Goal: Entertainment & Leisure: Browse casually

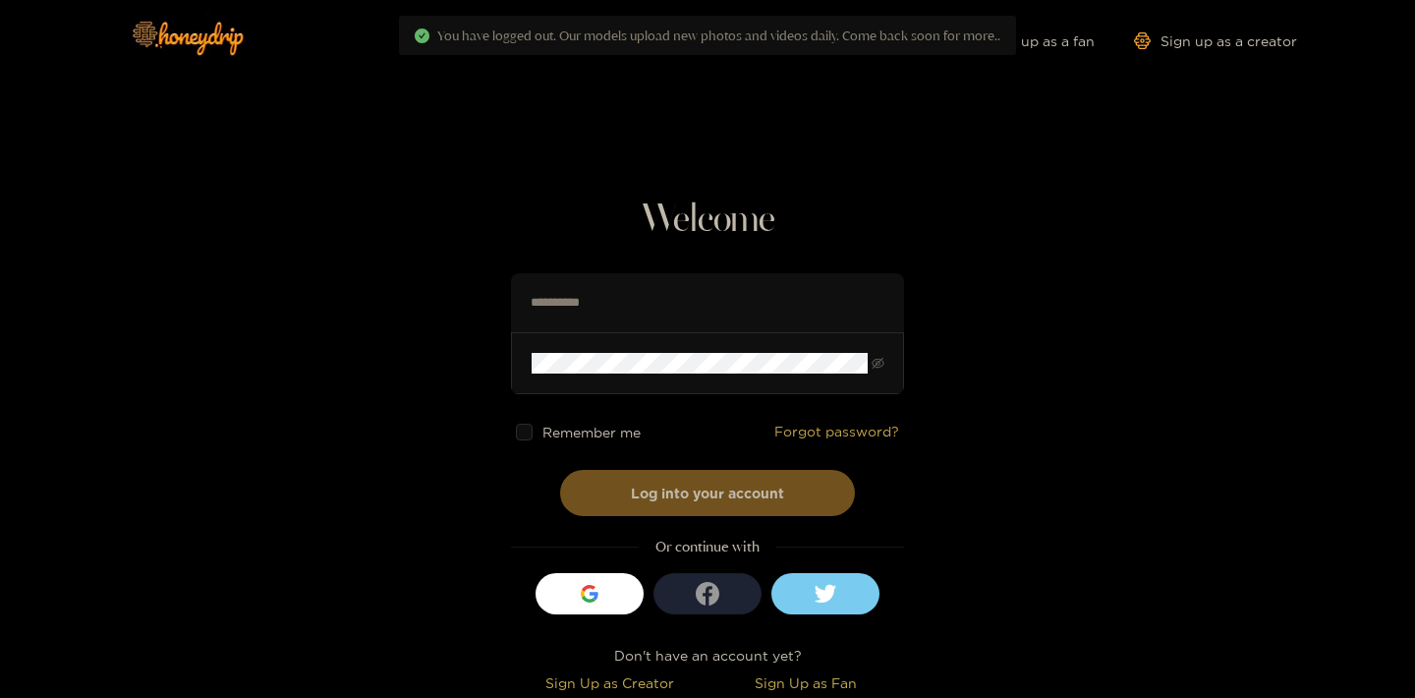
click at [593, 432] on span "Remember me" at bounding box center [592, 432] width 98 height 15
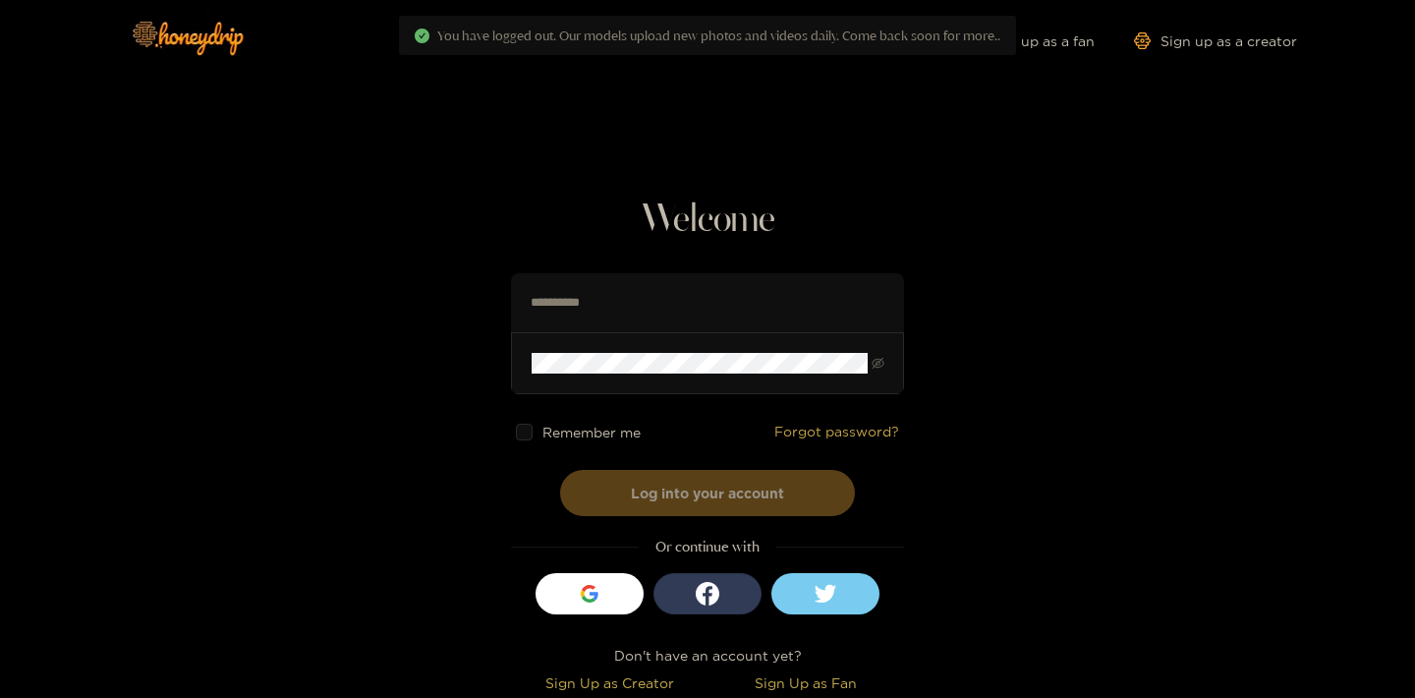
click at [710, 503] on button "Log into your account" at bounding box center [707, 493] width 295 height 46
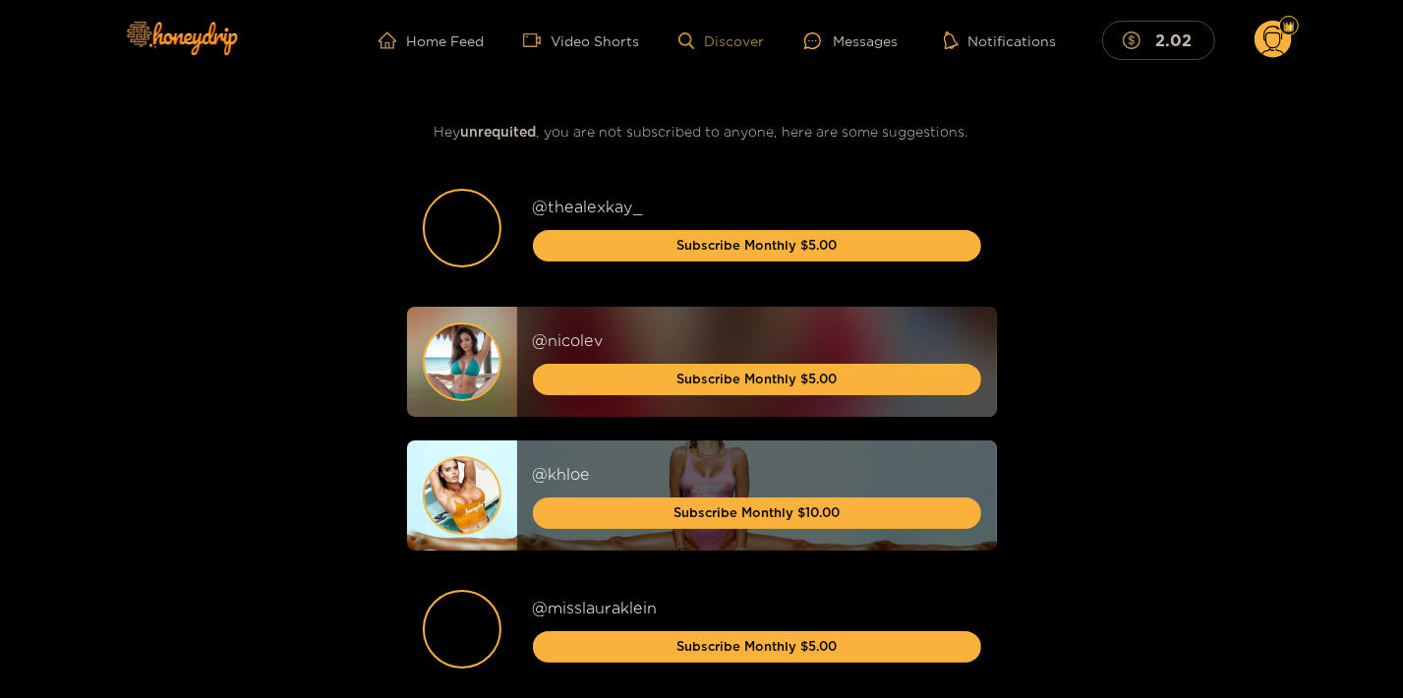
click at [763, 45] on link "Discover" at bounding box center [721, 40] width 86 height 17
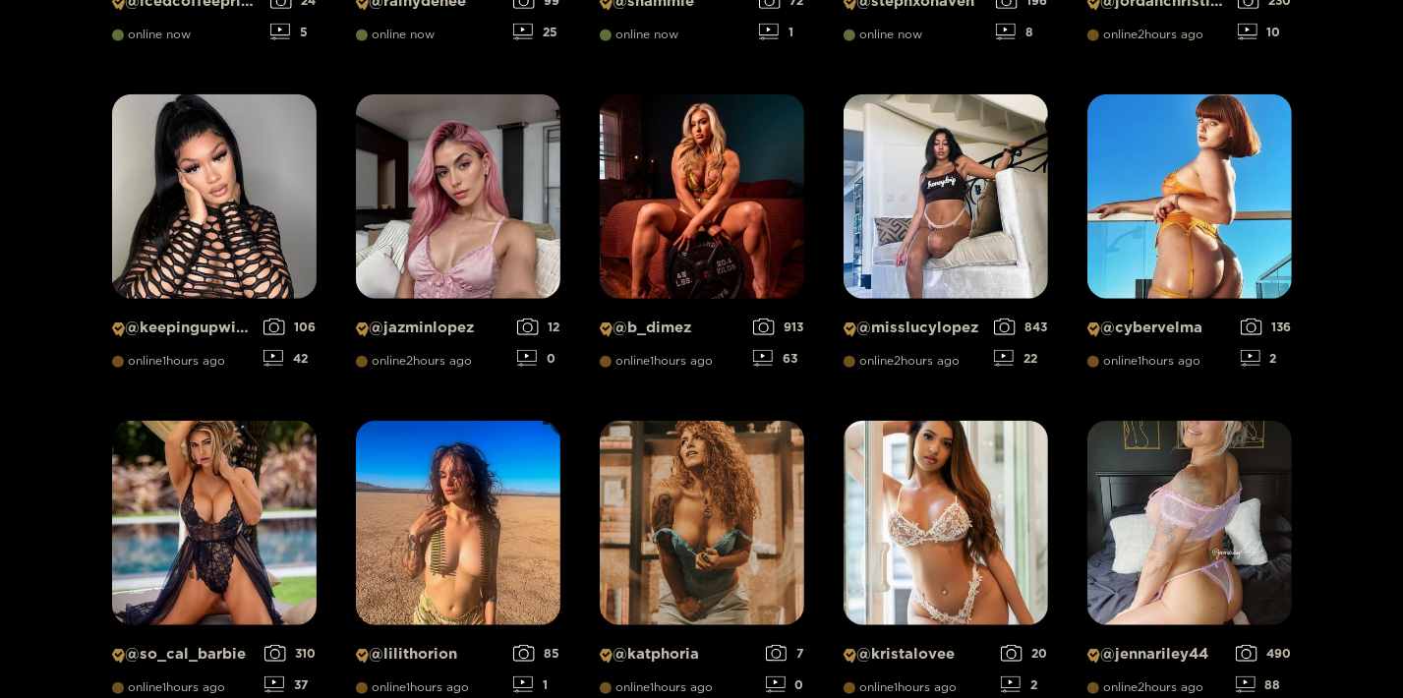
scroll to position [1380, 0]
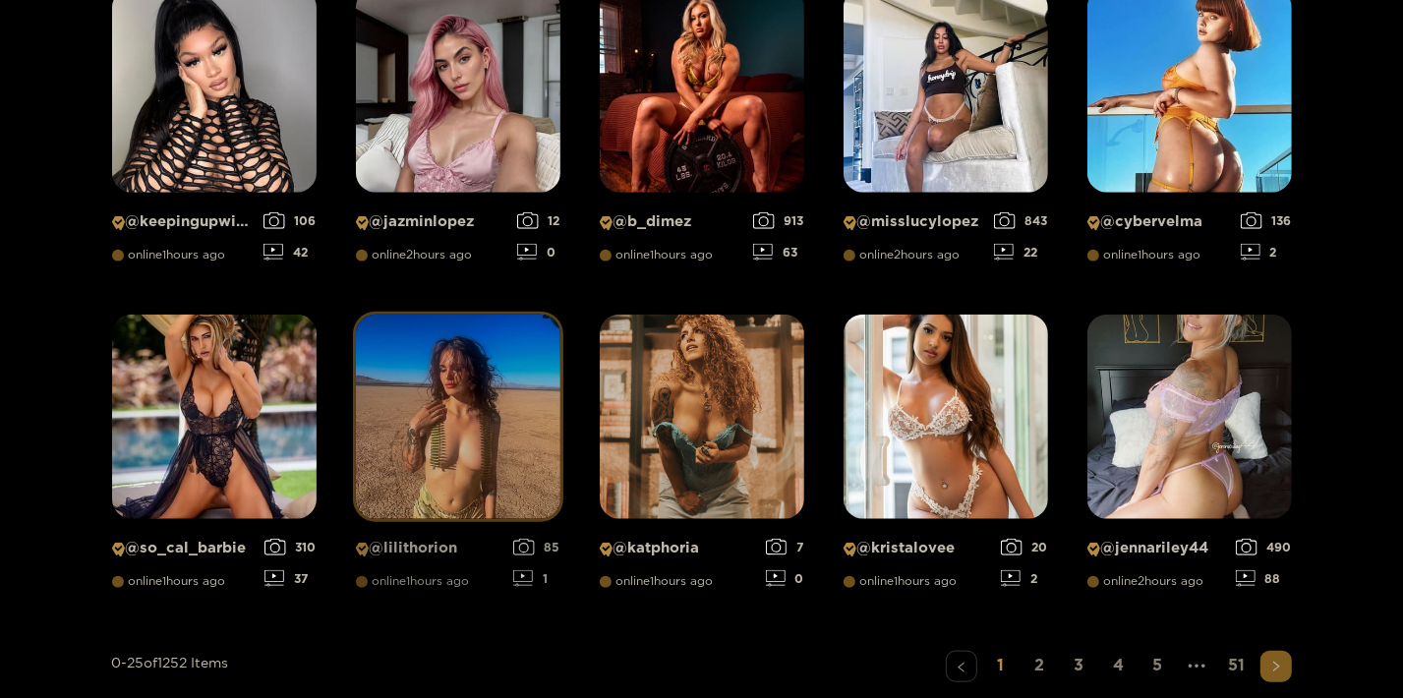
click at [435, 456] on img at bounding box center [458, 417] width 204 height 204
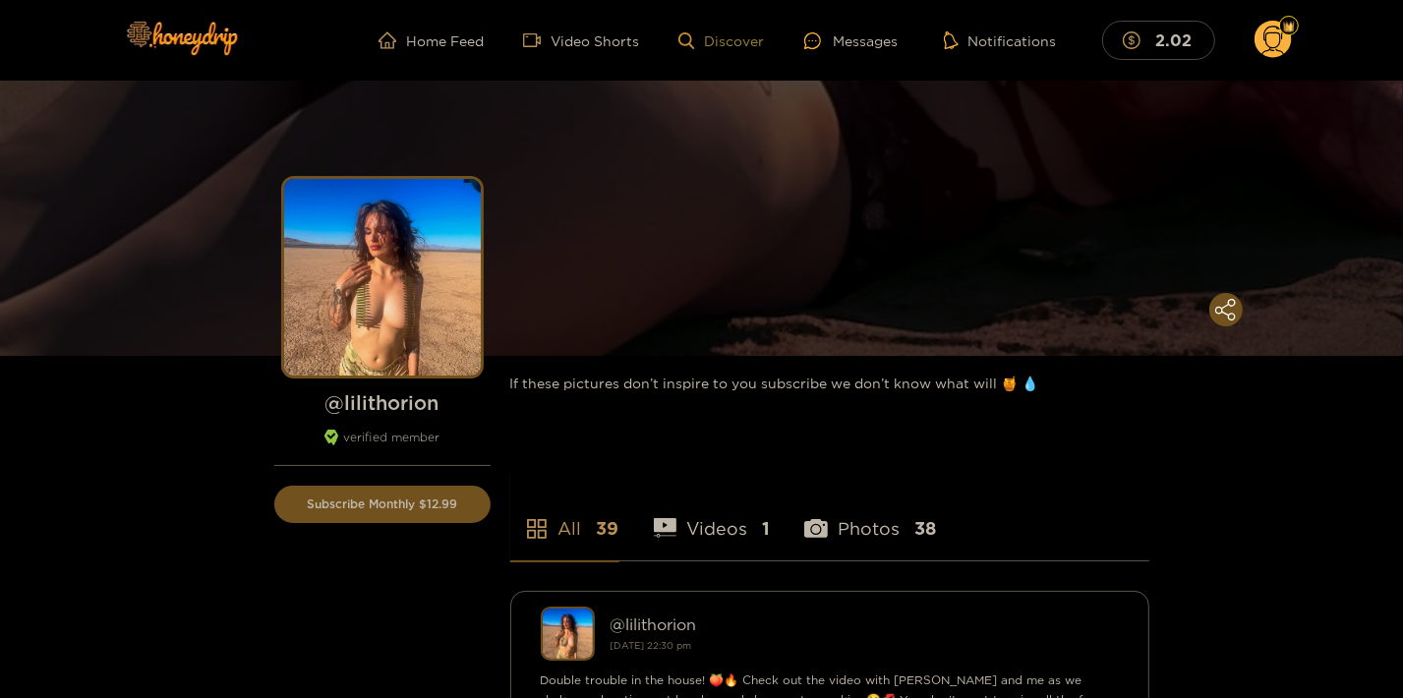
click at [764, 34] on link "Discover" at bounding box center [721, 40] width 86 height 17
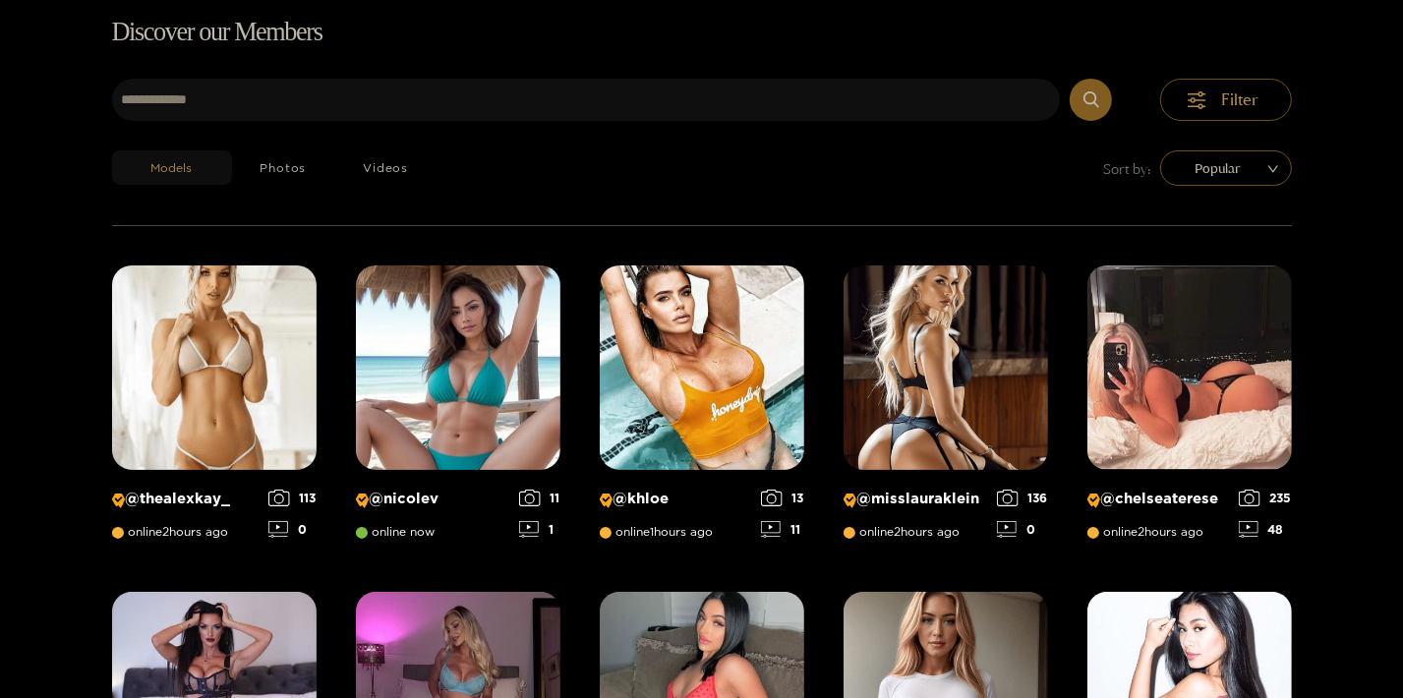
scroll to position [126, 0]
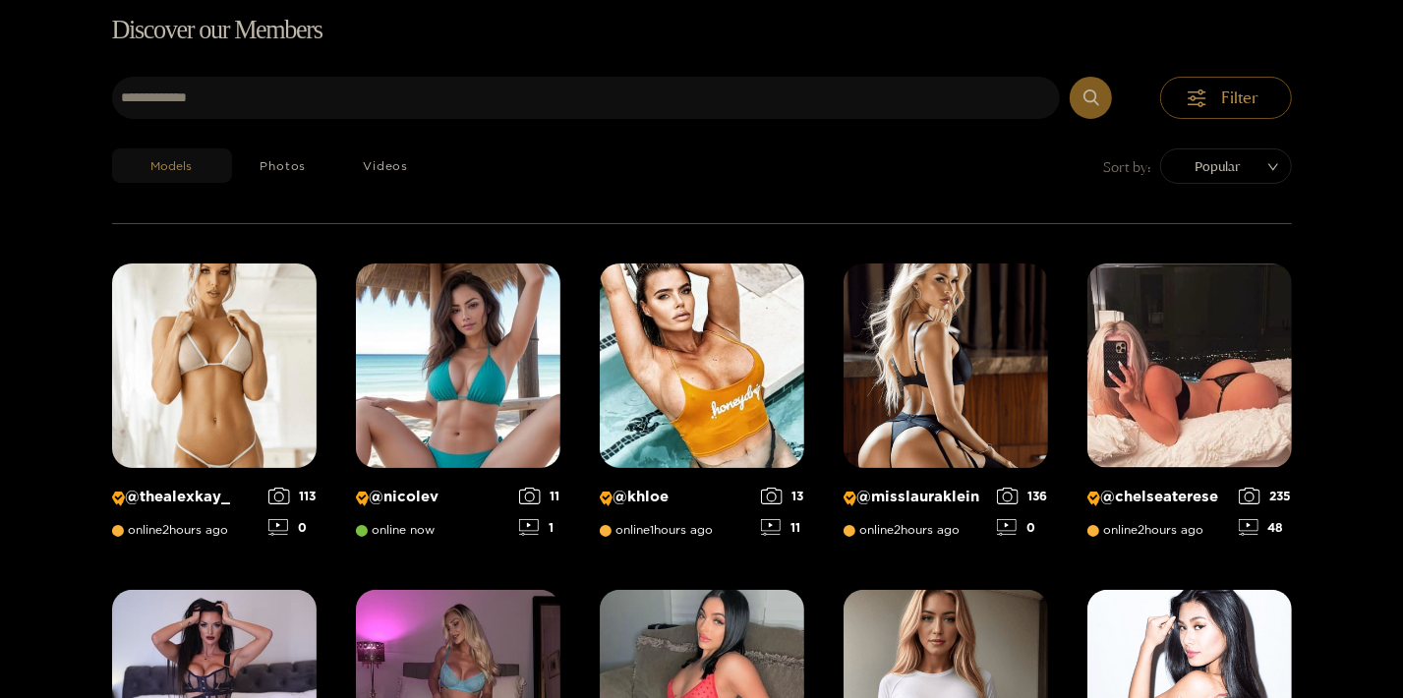
click at [1234, 178] on span "Popular" at bounding box center [1226, 165] width 102 height 29
click at [1238, 169] on span "Popular" at bounding box center [1226, 165] width 102 height 29
click at [1251, 166] on span "Popular" at bounding box center [1226, 165] width 102 height 29
drag, startPoint x: 1297, startPoint y: 164, endPoint x: 1267, endPoint y: 168, distance: 30.7
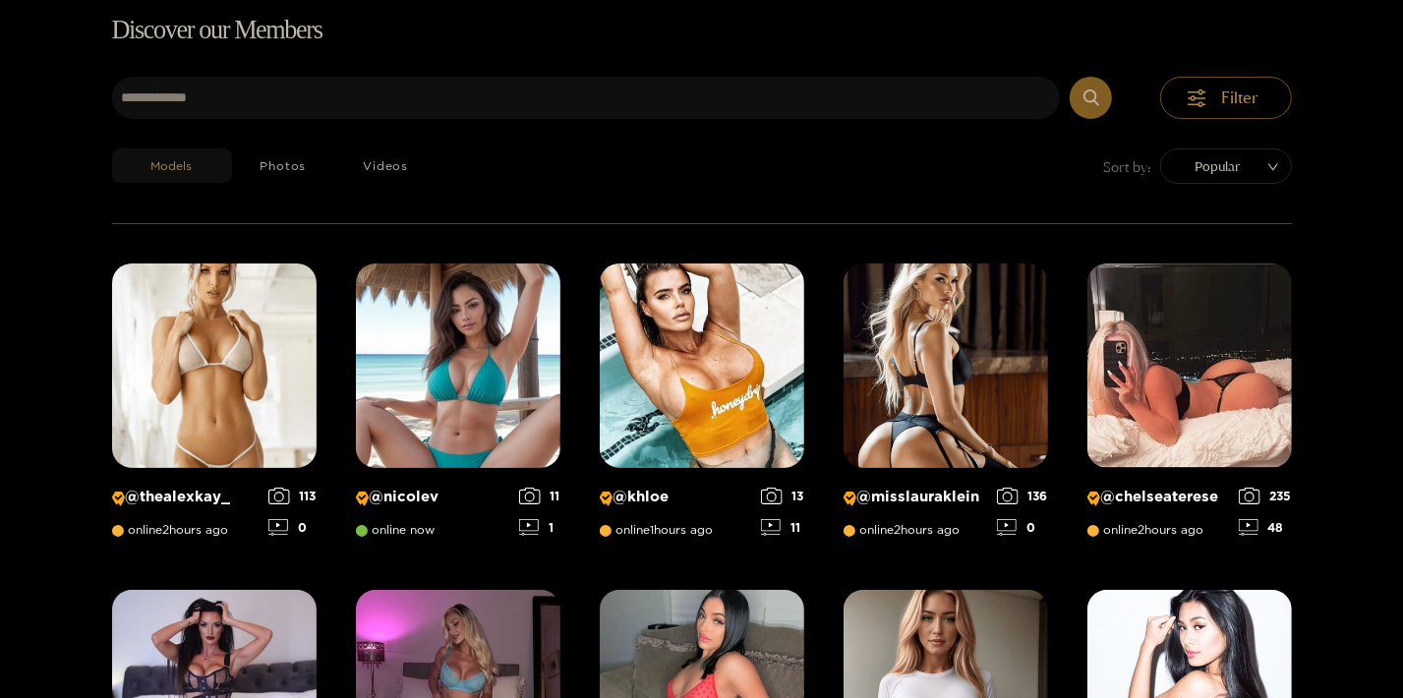
click at [1266, 175] on span "Popular" at bounding box center [1226, 165] width 102 height 29
click at [1266, 174] on span "Popular" at bounding box center [1226, 165] width 102 height 29
click at [1267, 174] on span "Popular" at bounding box center [1226, 165] width 102 height 29
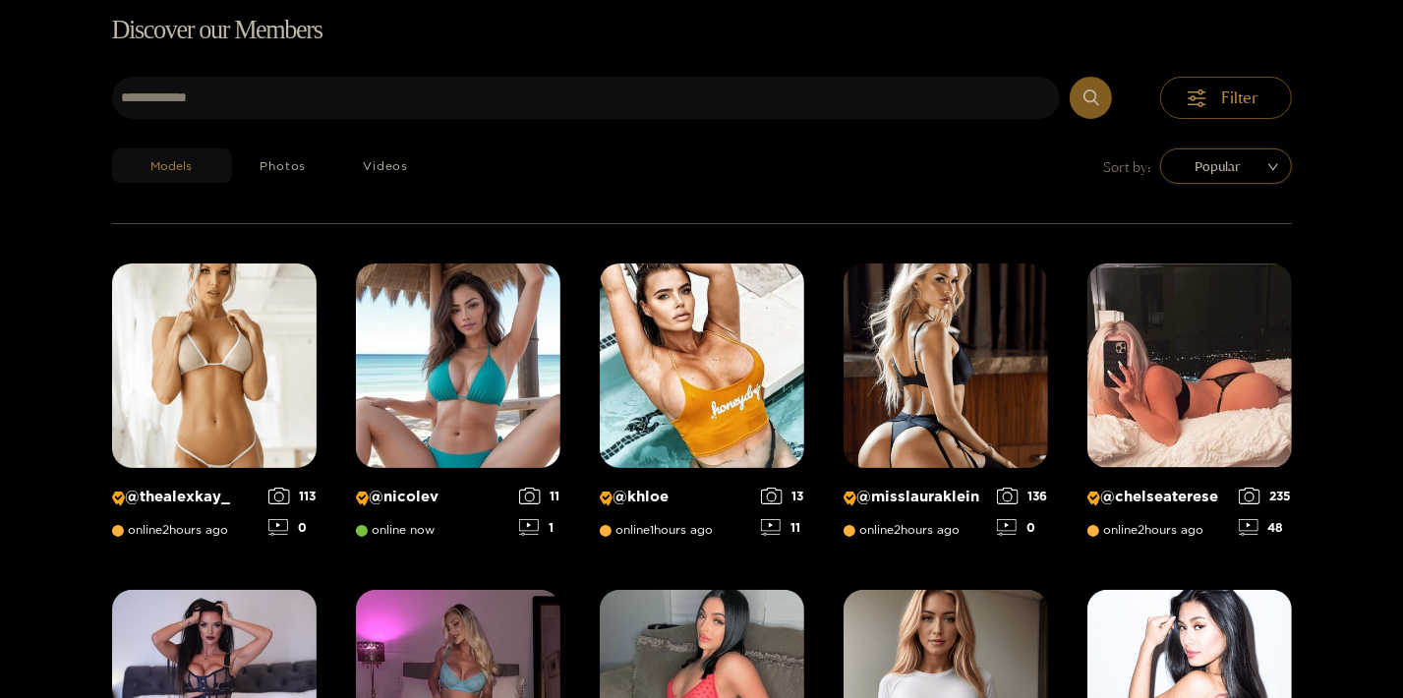
click at [1291, 159] on div "popular Popular" at bounding box center [1226, 165] width 132 height 35
click at [1274, 170] on span "Popular" at bounding box center [1226, 165] width 102 height 29
click at [1238, 91] on span "Filter" at bounding box center [1240, 97] width 37 height 23
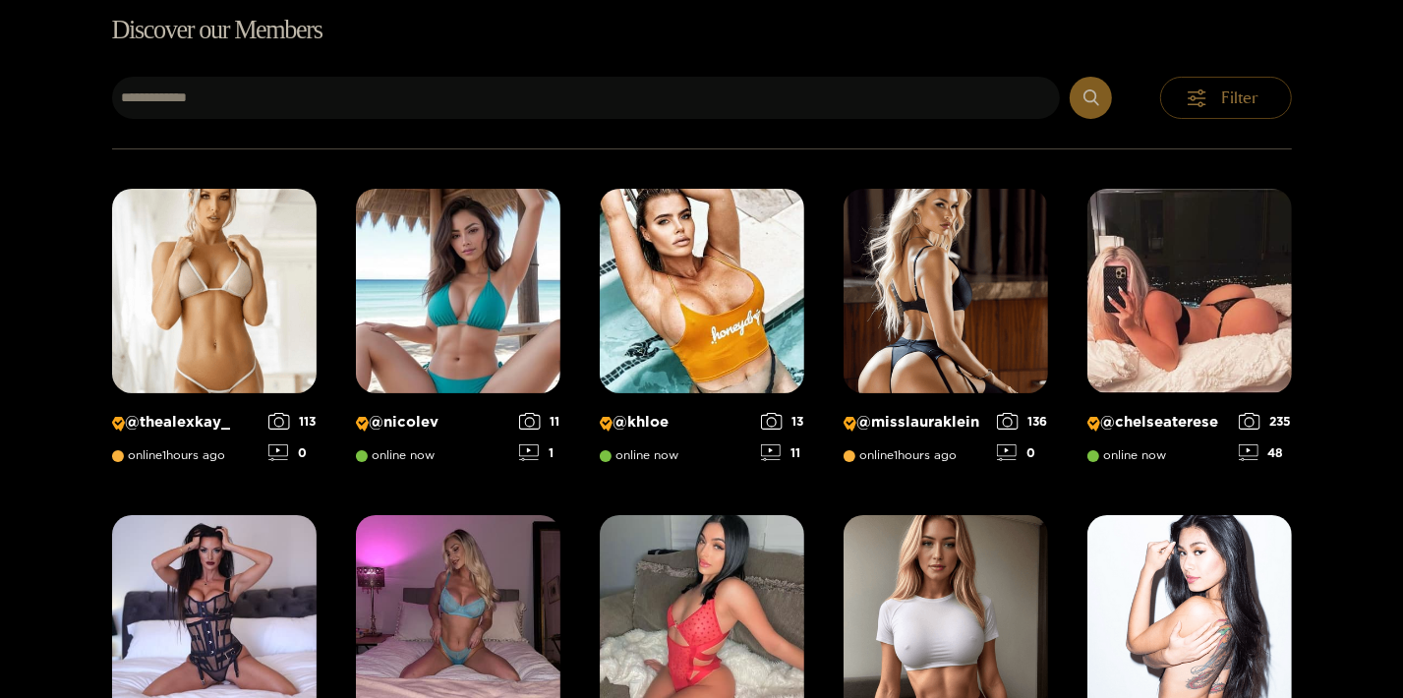
click at [1238, 91] on span "Filter" at bounding box center [1240, 97] width 37 height 23
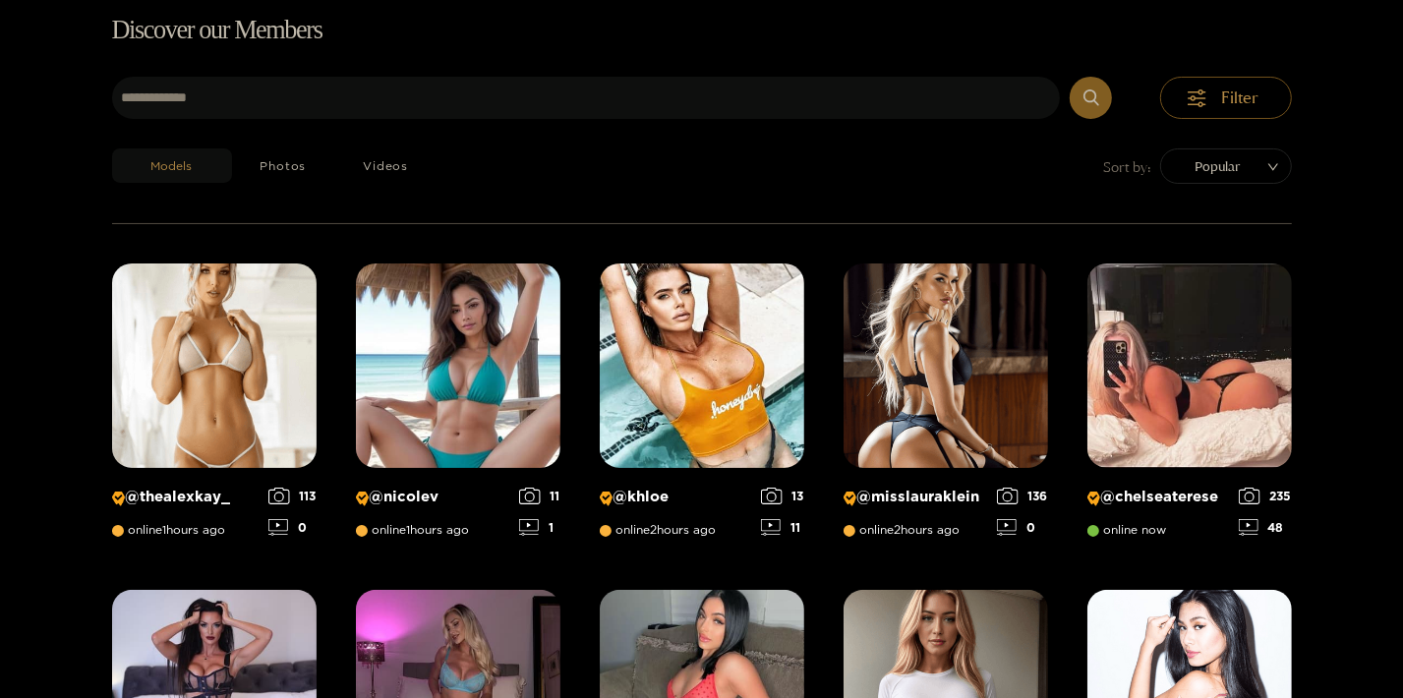
click at [1244, 153] on span "Popular" at bounding box center [1226, 165] width 102 height 29
click at [403, 169] on button "Videos" at bounding box center [385, 165] width 102 height 34
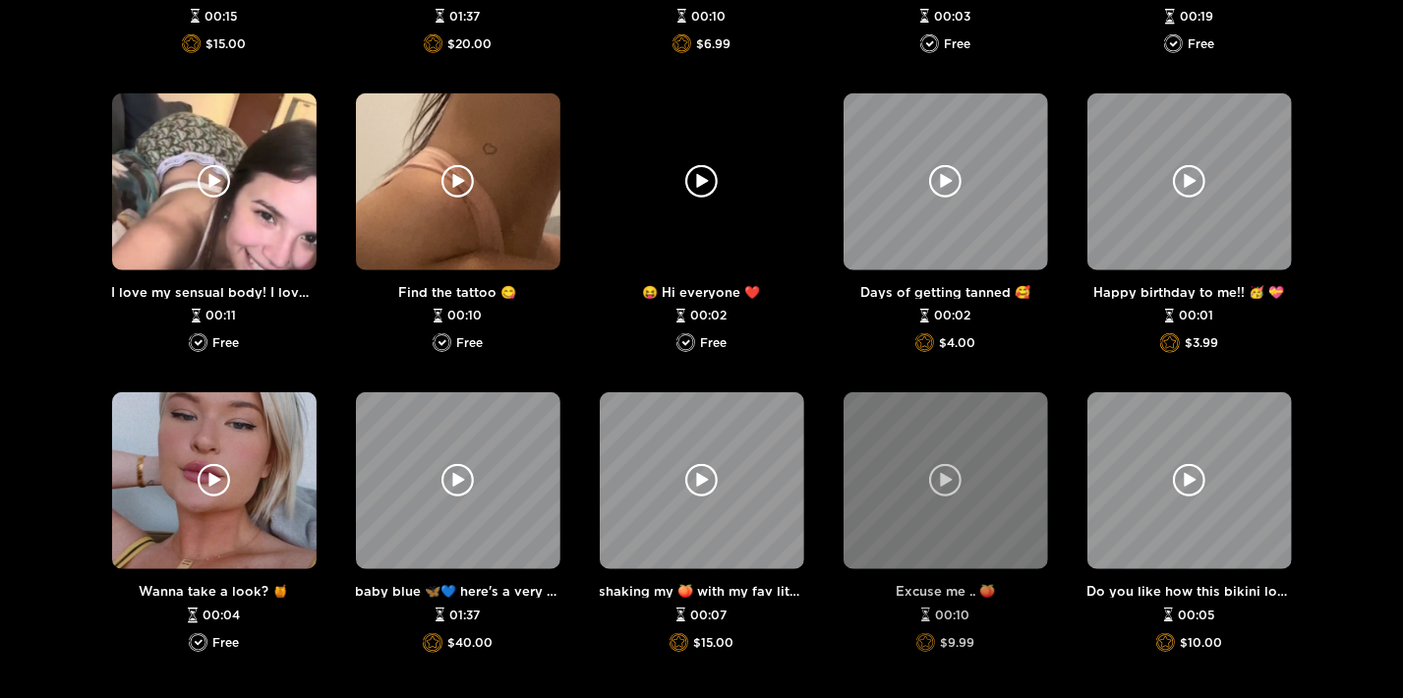
scroll to position [1294, 0]
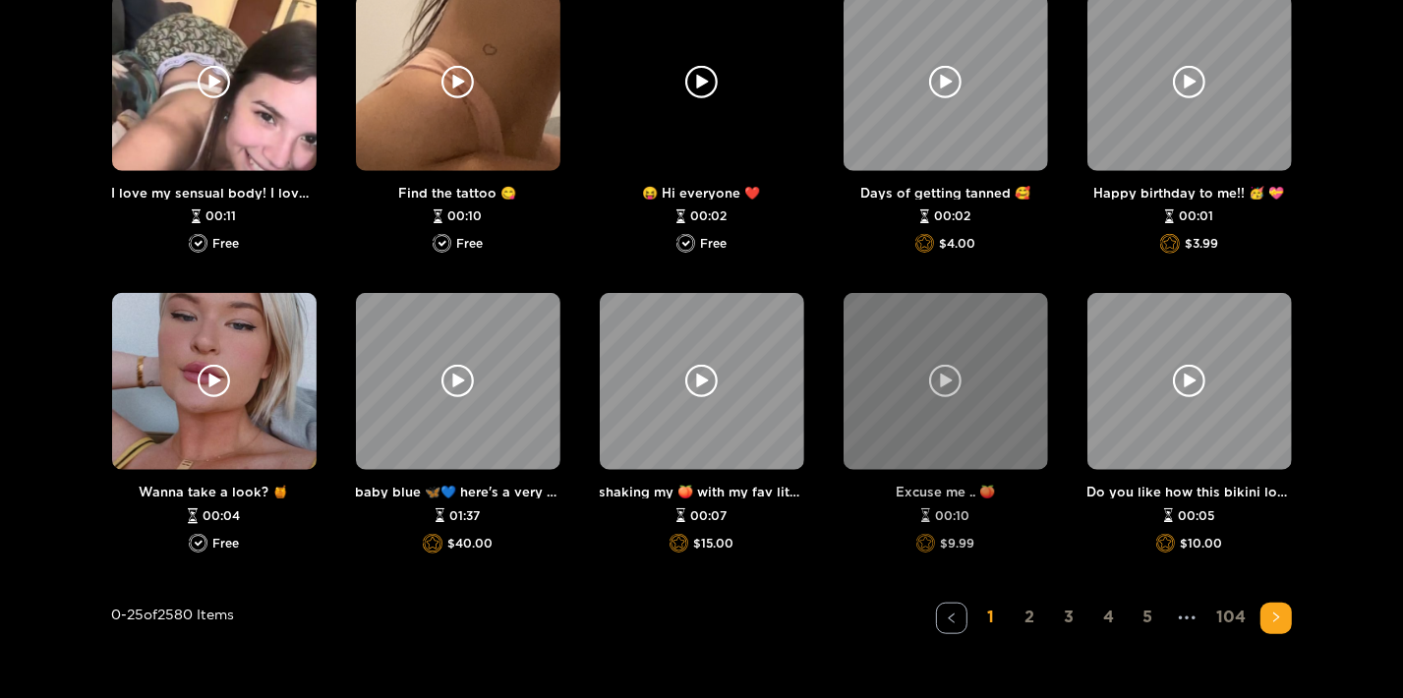
click at [958, 456] on div at bounding box center [945, 381] width 204 height 177
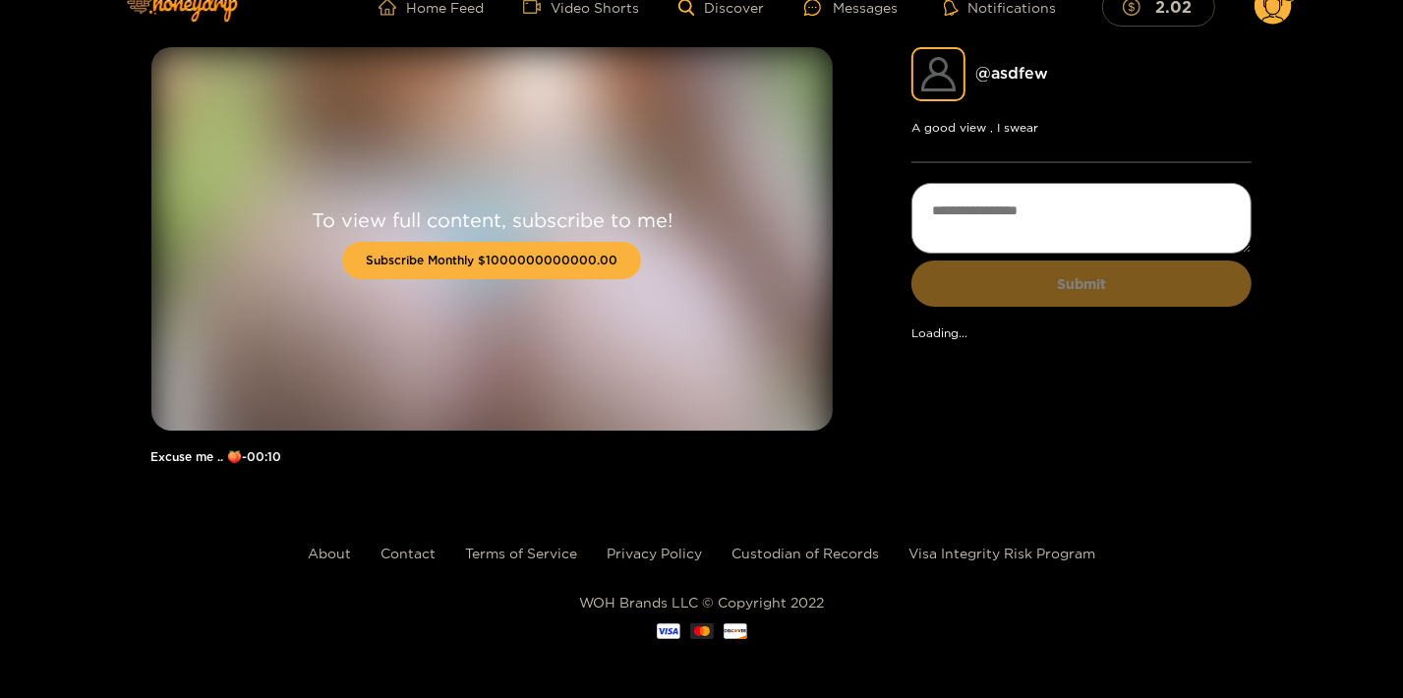
scroll to position [33, 0]
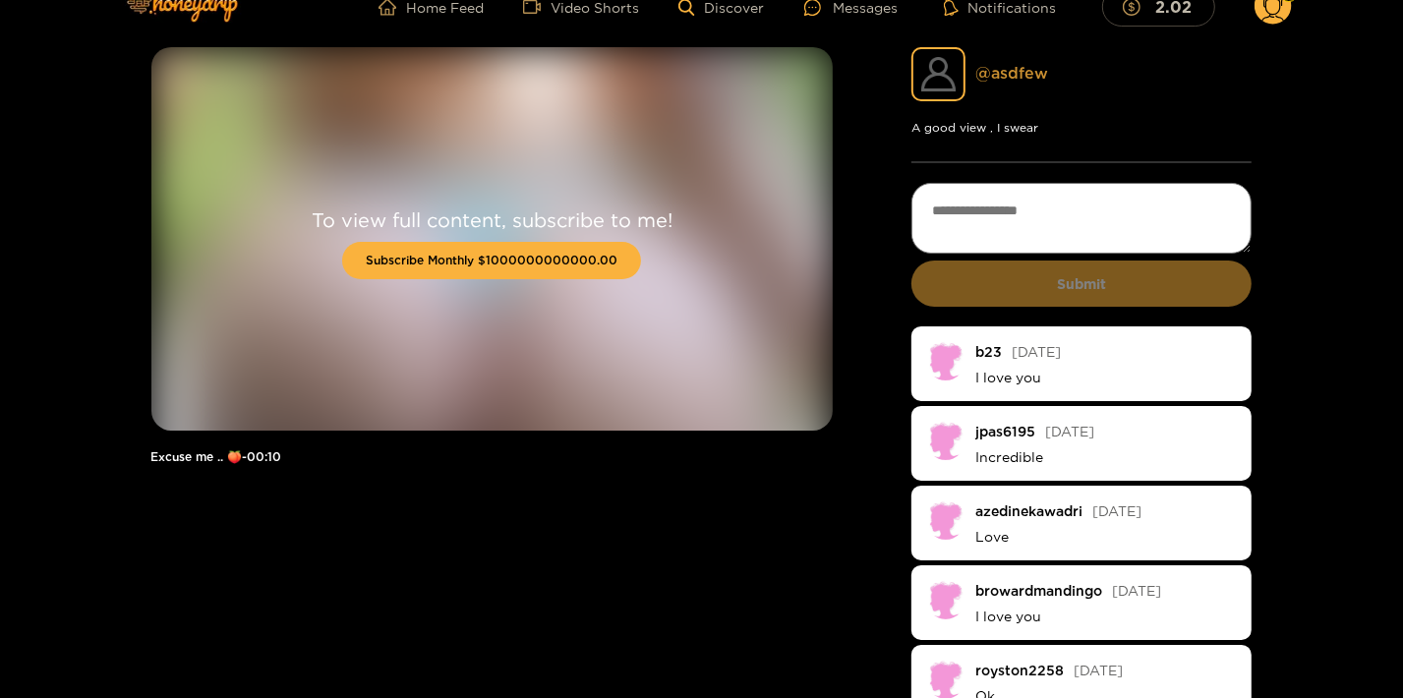
click at [1018, 79] on link "@ asdfew" at bounding box center [1011, 73] width 73 height 18
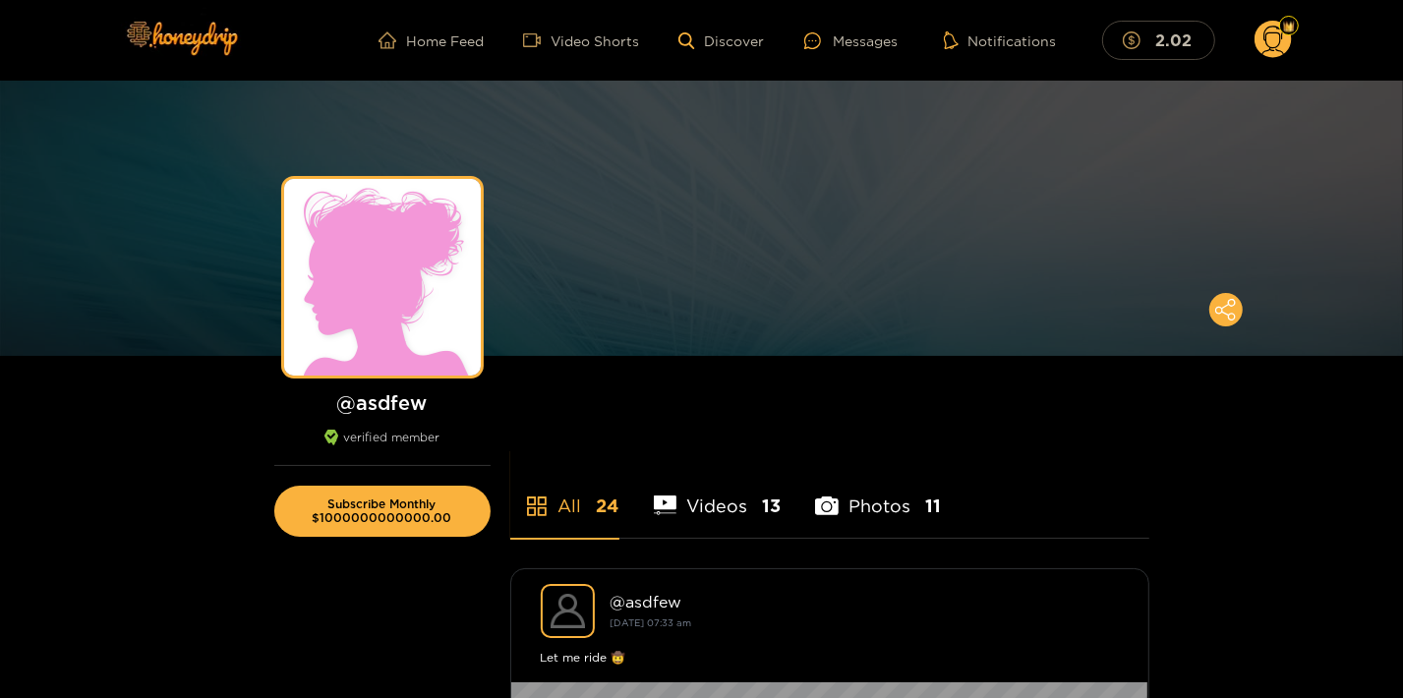
drag, startPoint x: 1288, startPoint y: 313, endPoint x: 1284, endPoint y: 79, distance: 234.0
click at [547, 417] on div at bounding box center [583, 418] width 147 height 23
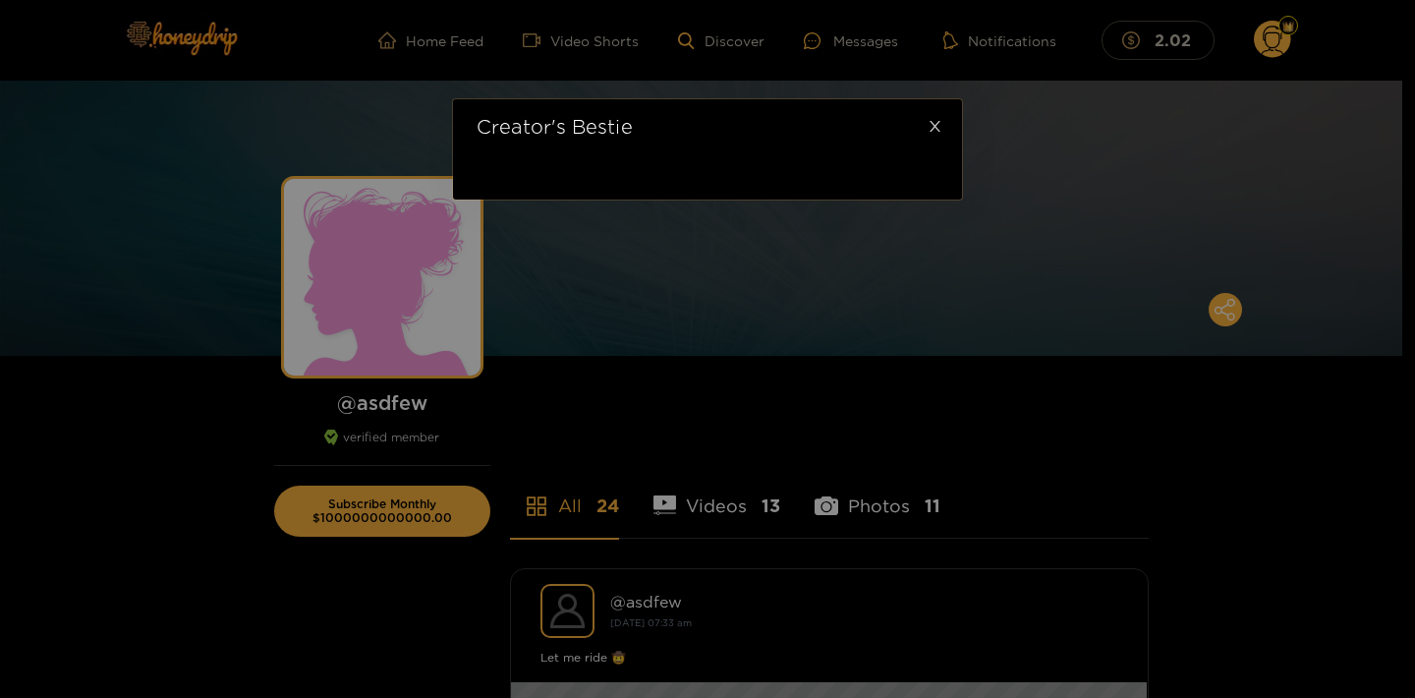
click at [926, 129] on span "Close" at bounding box center [934, 126] width 55 height 55
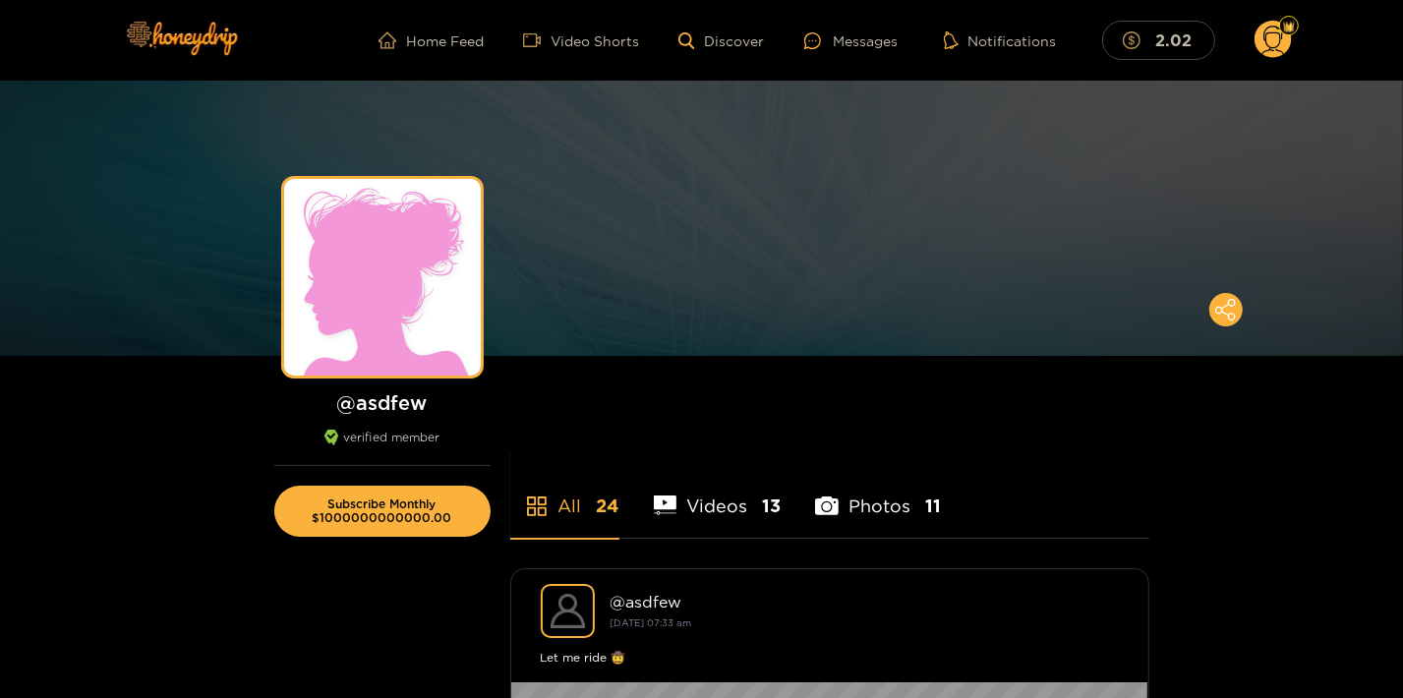
click at [998, 430] on ul "All 24 Videos 13 Photos 11" at bounding box center [829, 484] width 639 height 109
click at [836, 441] on ul "All 24 Videos 13 Photos 11" at bounding box center [829, 484] width 639 height 109
click at [656, 417] on div at bounding box center [583, 418] width 147 height 23
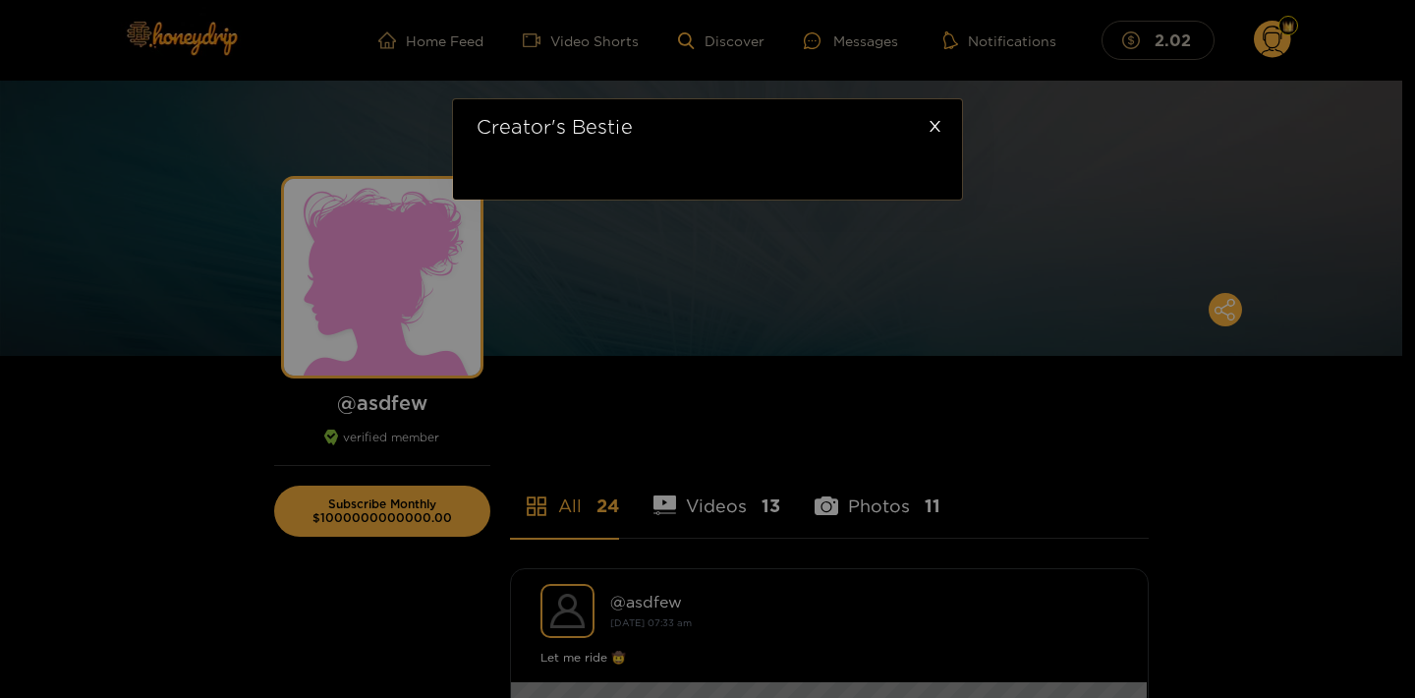
click at [504, 165] on div at bounding box center [707, 175] width 509 height 47
click at [550, 169] on div at bounding box center [707, 175] width 509 height 47
click at [632, 184] on div at bounding box center [707, 175] width 509 height 47
click at [932, 128] on icon "close" at bounding box center [935, 126] width 15 height 15
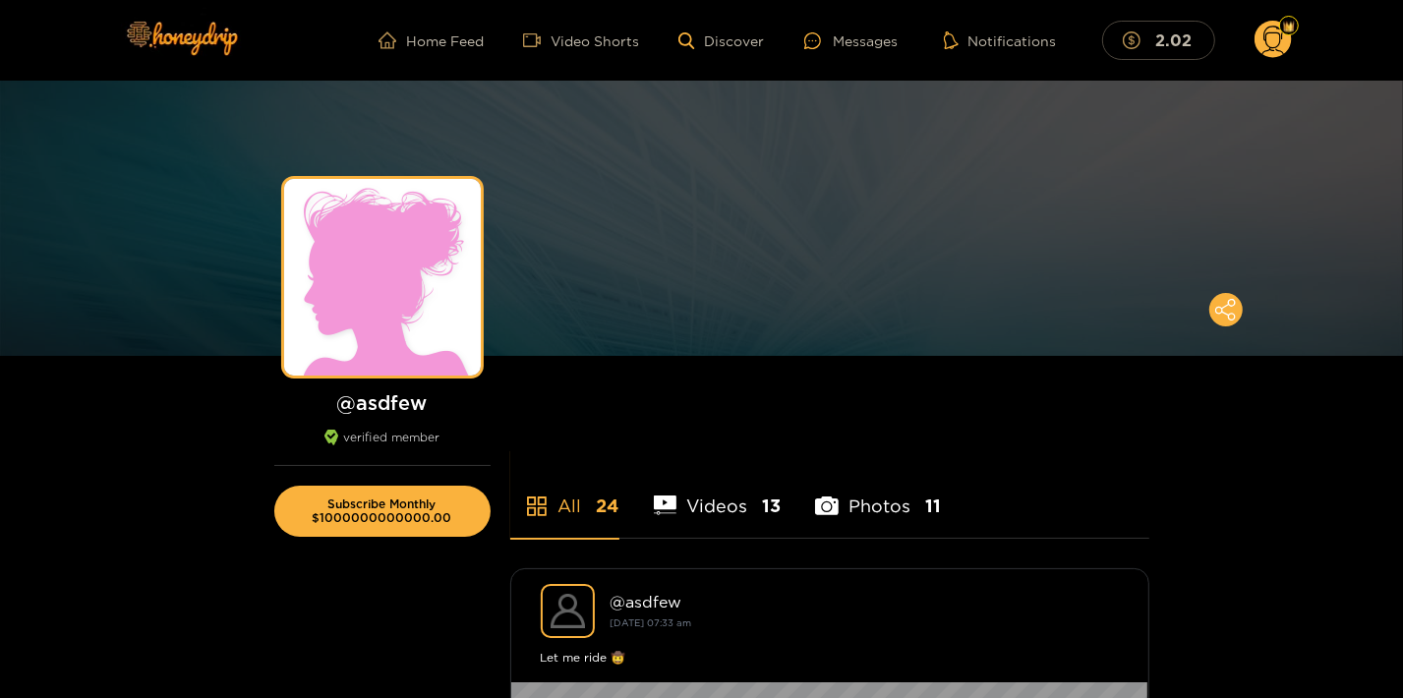
click at [388, 397] on h1 "@ asdfew" at bounding box center [382, 402] width 216 height 25
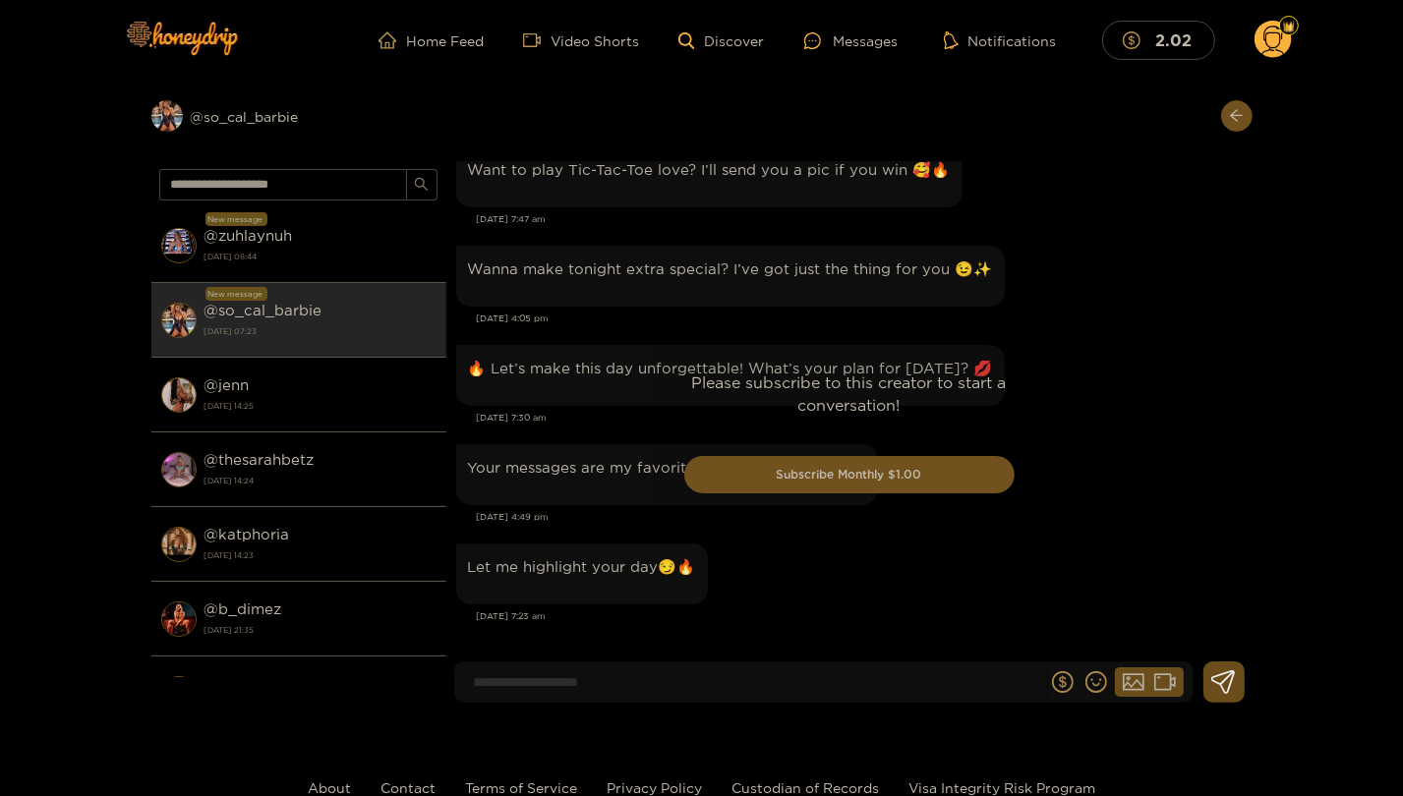
scroll to position [3971, 0]
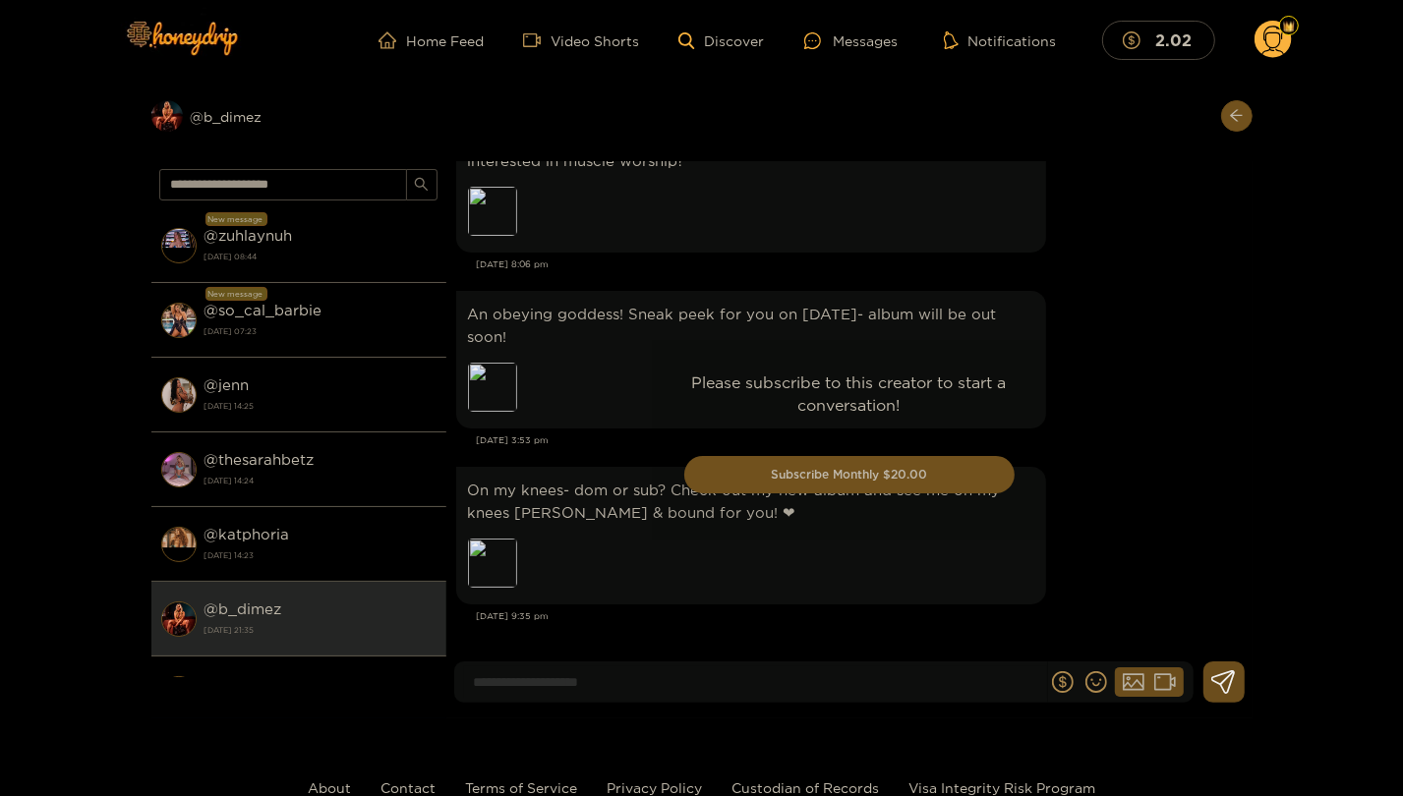
scroll to position [3986, 0]
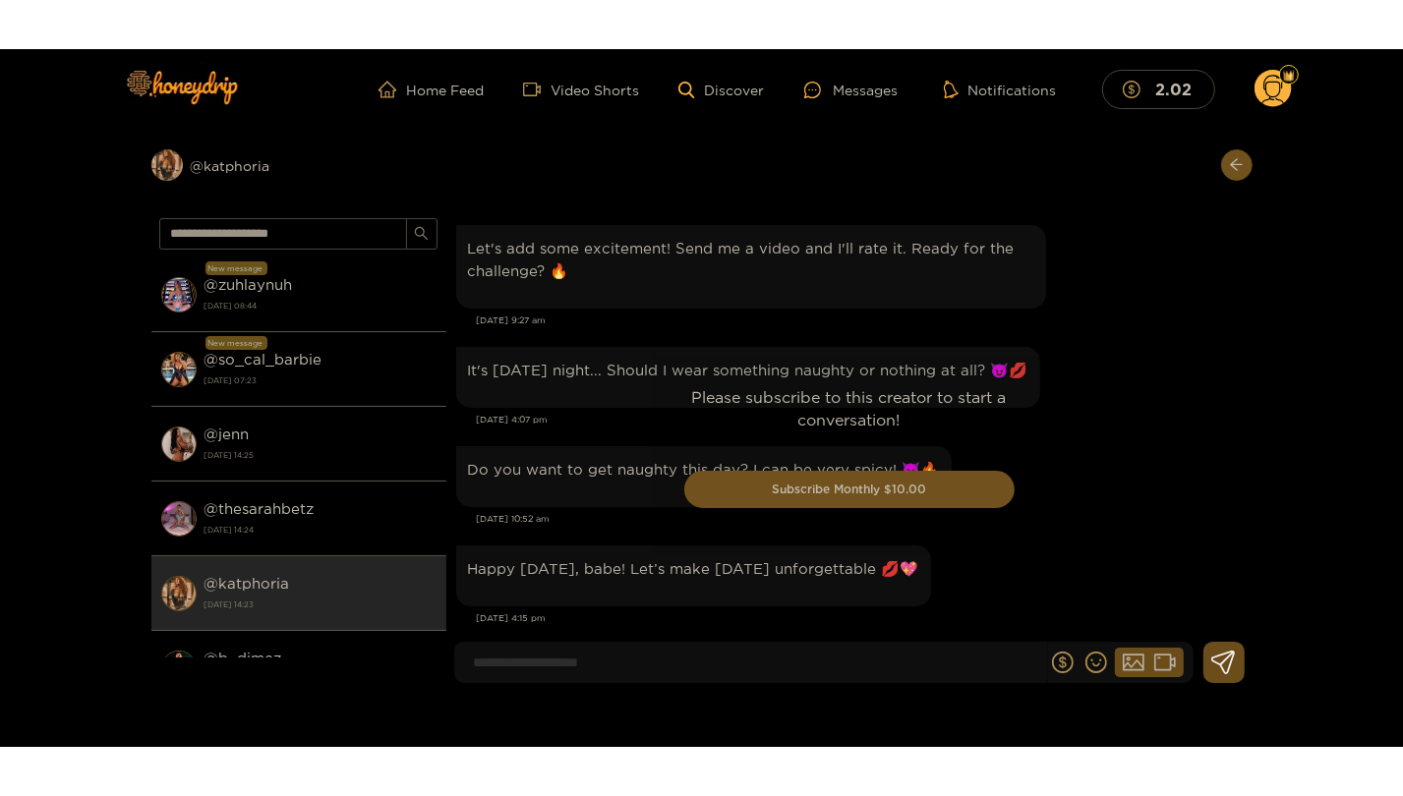
scroll to position [2426, 0]
